Goal: Transaction & Acquisition: Purchase product/service

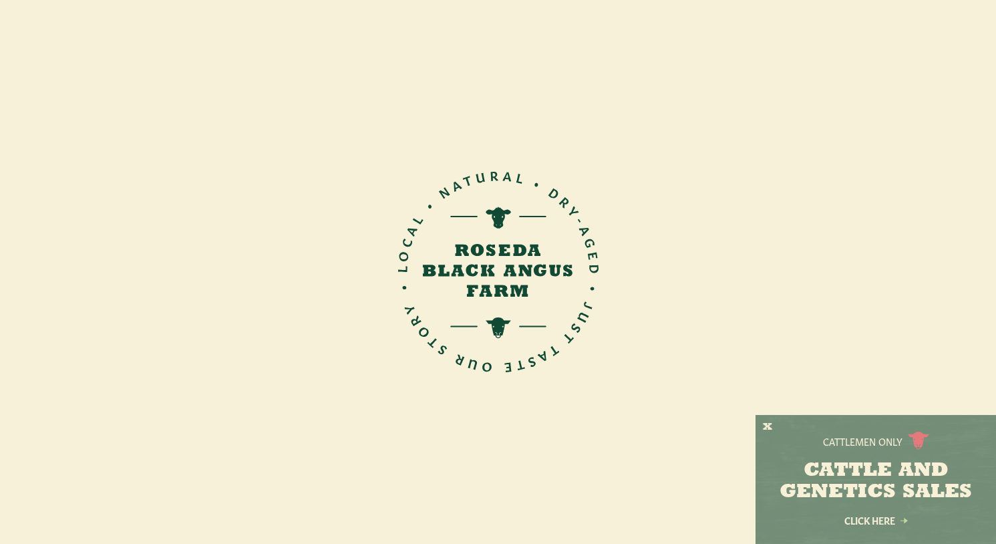
scroll to position [19, 0]
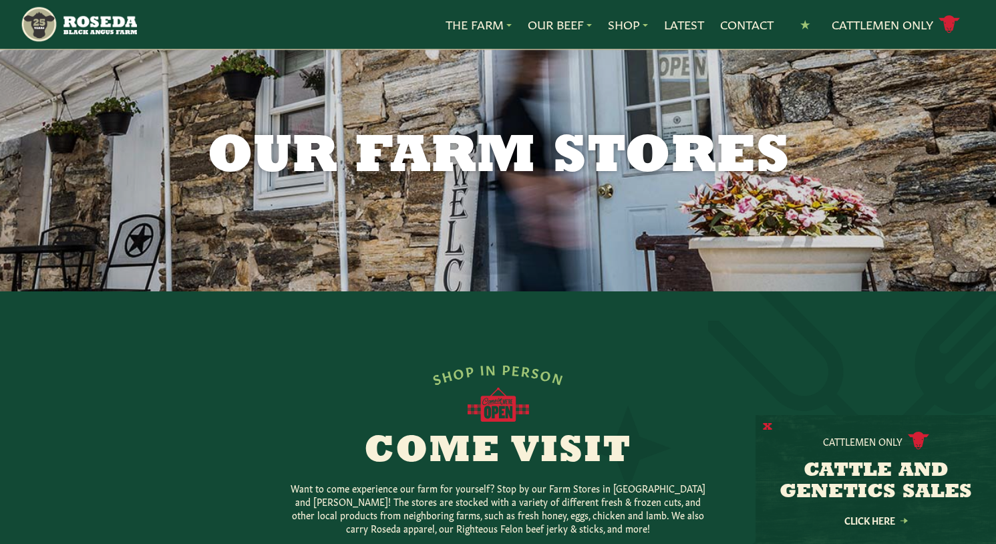
click at [769, 426] on button "X" at bounding box center [767, 427] width 9 height 14
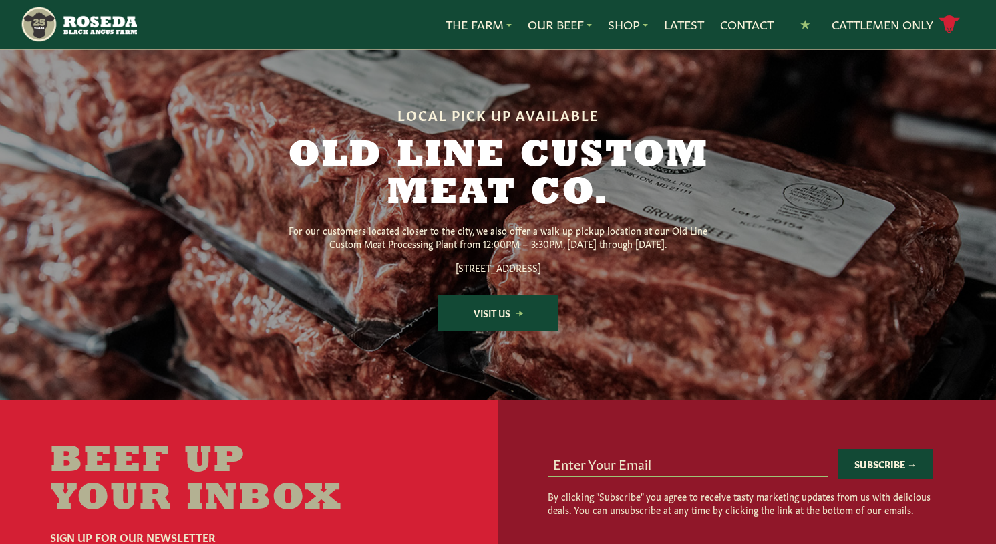
scroll to position [1751, 0]
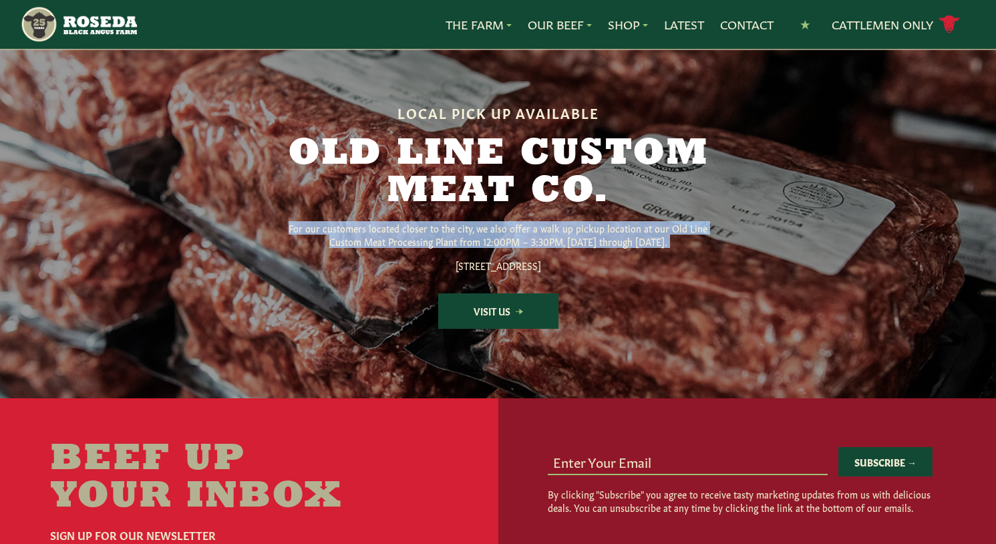
drag, startPoint x: 542, startPoint y: 289, endPoint x: 532, endPoint y: 251, distance: 39.4
click at [532, 251] on div "Local Pick Up Available Old Line Custom Meat Co. For our customers located clos…" at bounding box center [498, 217] width 513 height 224
drag, startPoint x: 532, startPoint y: 251, endPoint x: 536, endPoint y: 283, distance: 31.6
click at [536, 283] on div "Local Pick Up Available Old Line Custom Meat Co. For our customers located clos…" at bounding box center [498, 217] width 513 height 224
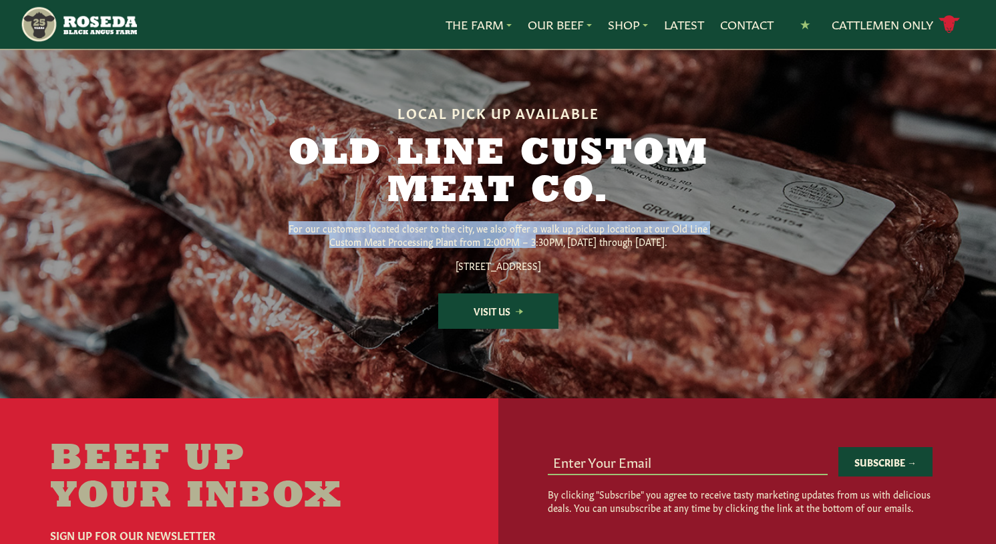
click at [536, 272] on div "For our customers located closer to the city, we also offer a walk up pickup lo…" at bounding box center [499, 246] width 428 height 51
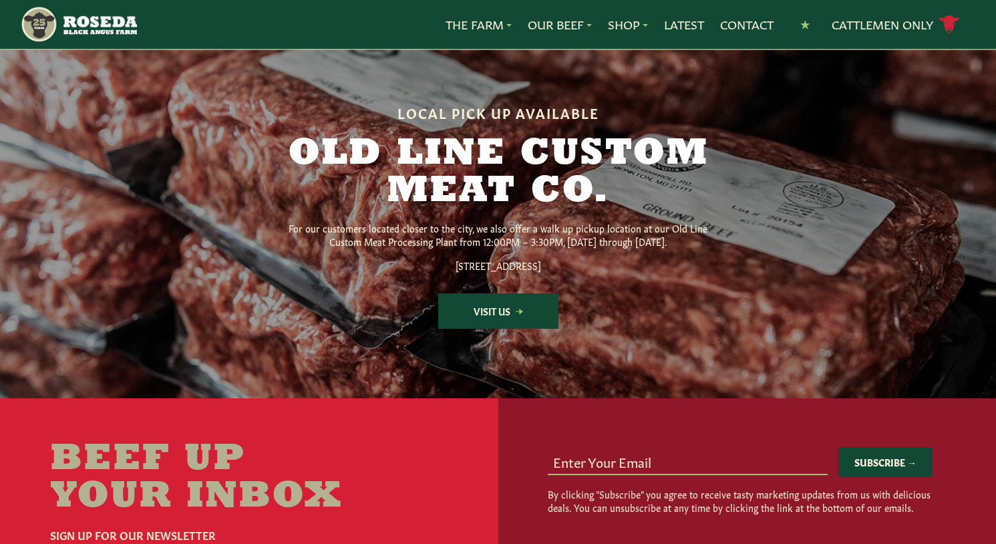
drag, startPoint x: 550, startPoint y: 297, endPoint x: 547, endPoint y: 246, distance: 50.9
click at [550, 246] on div "Local Pick Up Available Old Line Custom Meat Co. For our customers located clos…" at bounding box center [498, 217] width 513 height 224
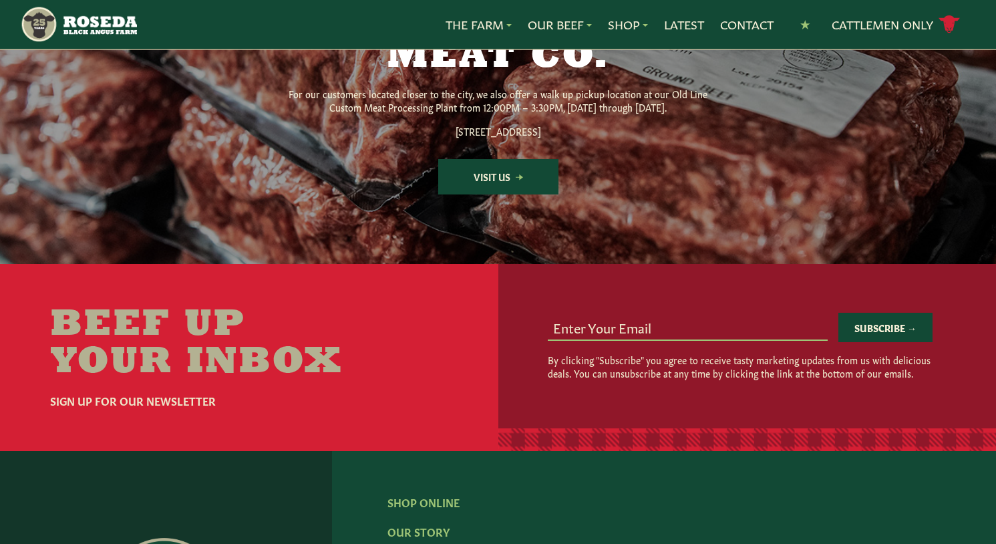
scroll to position [1886, 0]
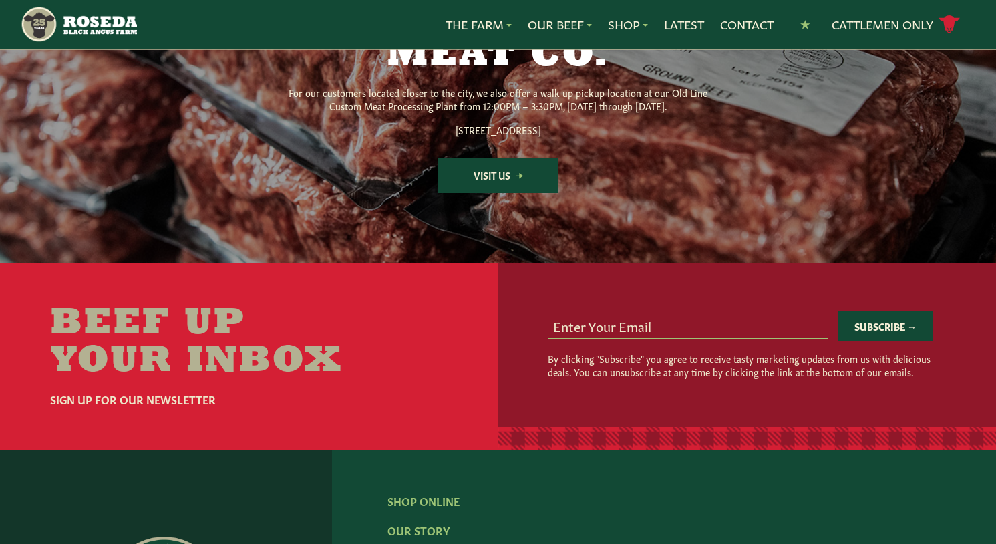
click at [552, 338] on input "email" at bounding box center [688, 325] width 280 height 25
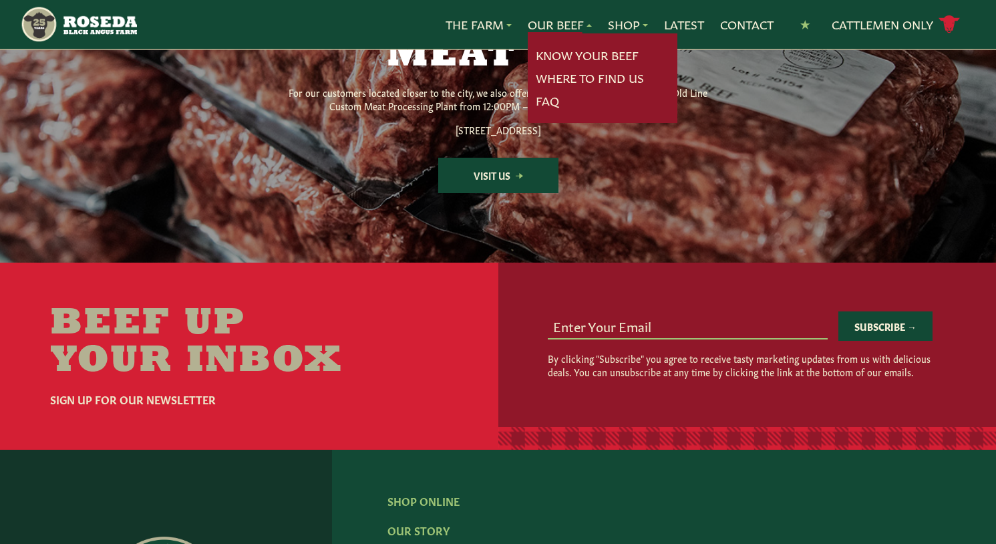
click at [548, 18] on link "Our Beef" at bounding box center [560, 24] width 64 height 17
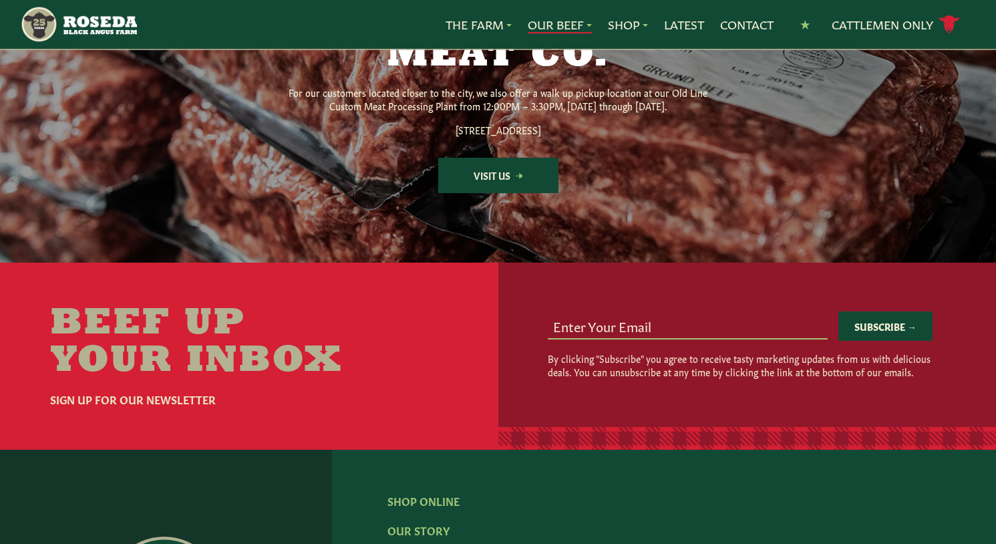
click at [548, 18] on link "Our Beef" at bounding box center [560, 24] width 64 height 17
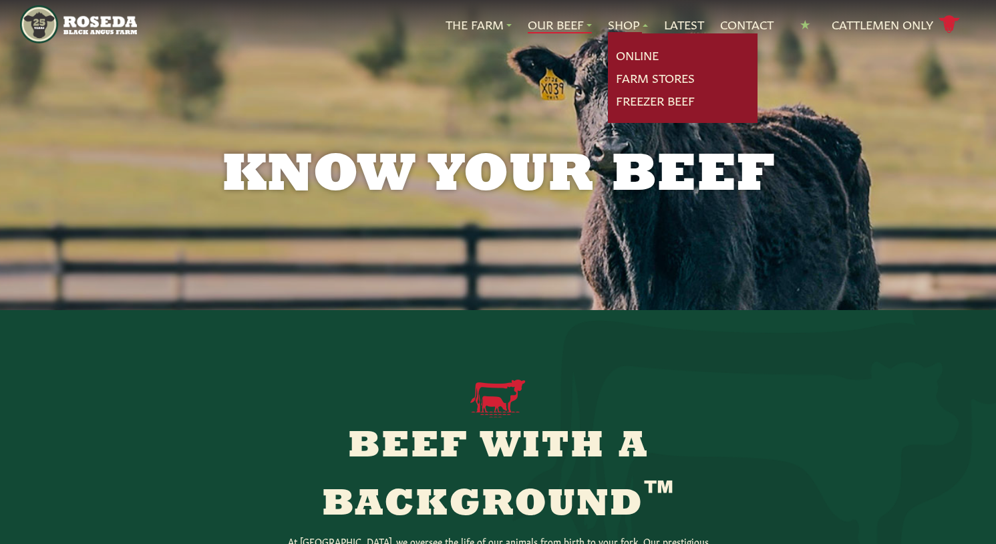
click at [613, 31] on link "Shop" at bounding box center [628, 24] width 40 height 17
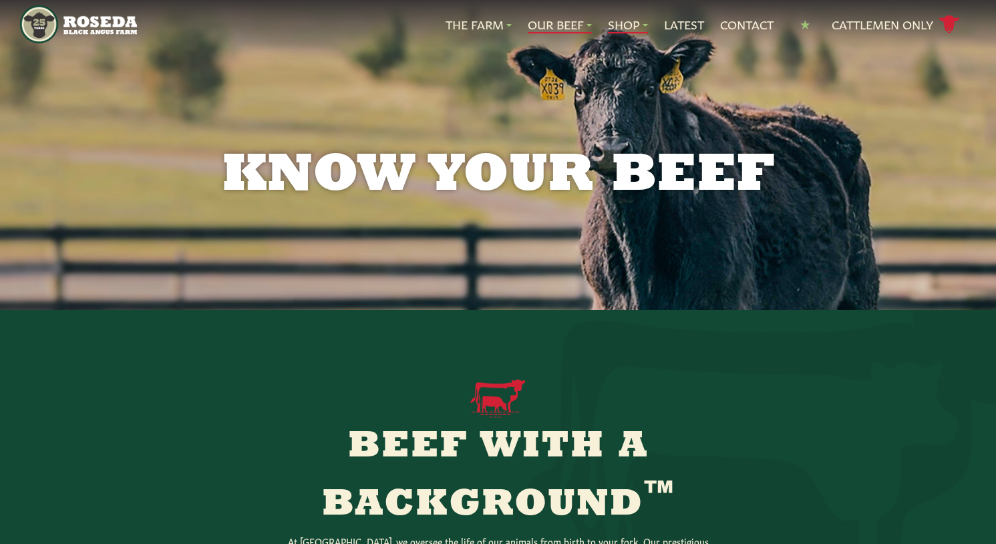
click at [612, 27] on link "Shop" at bounding box center [628, 24] width 40 height 17
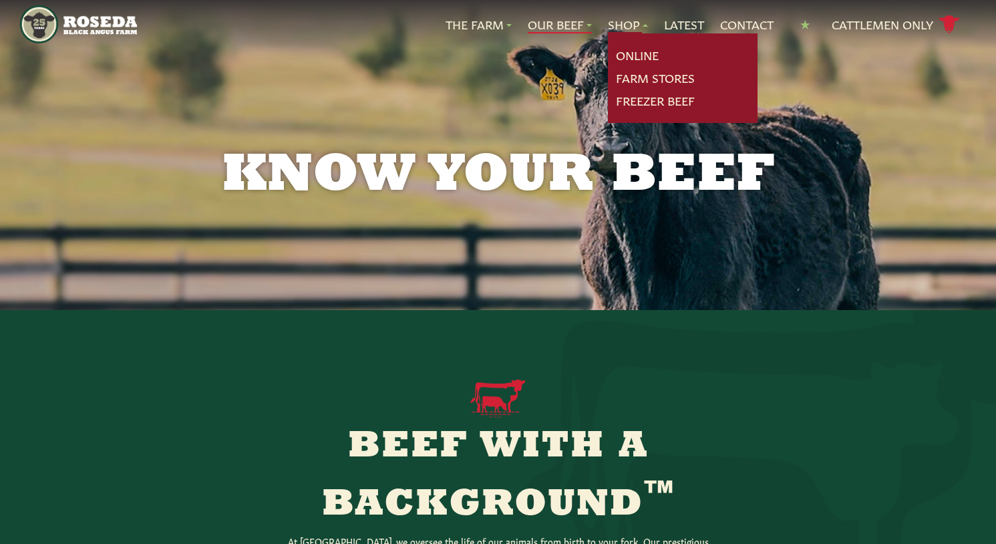
click at [619, 42] on nav "The Farm Our Story Meet The Team Sustainability Our Beef Know Your Beef Where T…" at bounding box center [498, 24] width 956 height 49
click at [634, 56] on link "Online" at bounding box center [637, 55] width 43 height 17
